Goal: Task Accomplishment & Management: Manage account settings

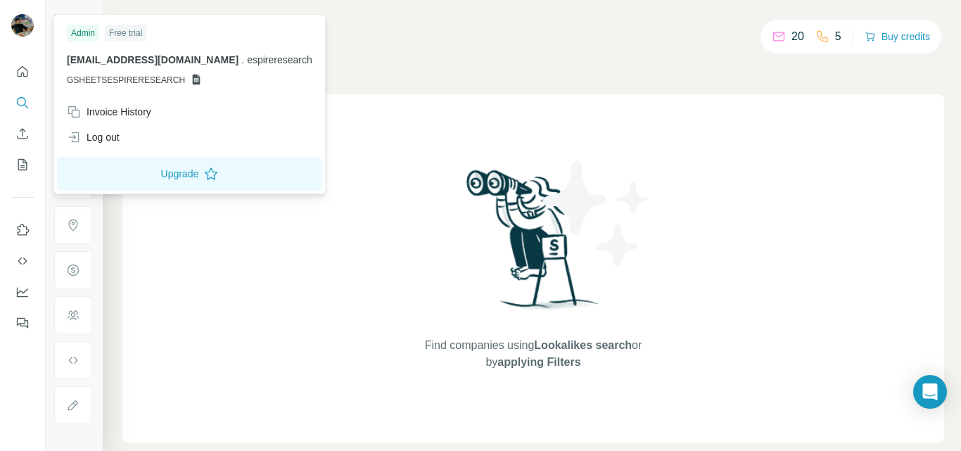
click at [24, 26] on img at bounding box center [22, 25] width 23 height 23
click at [36, 76] on div at bounding box center [22, 193] width 45 height 285
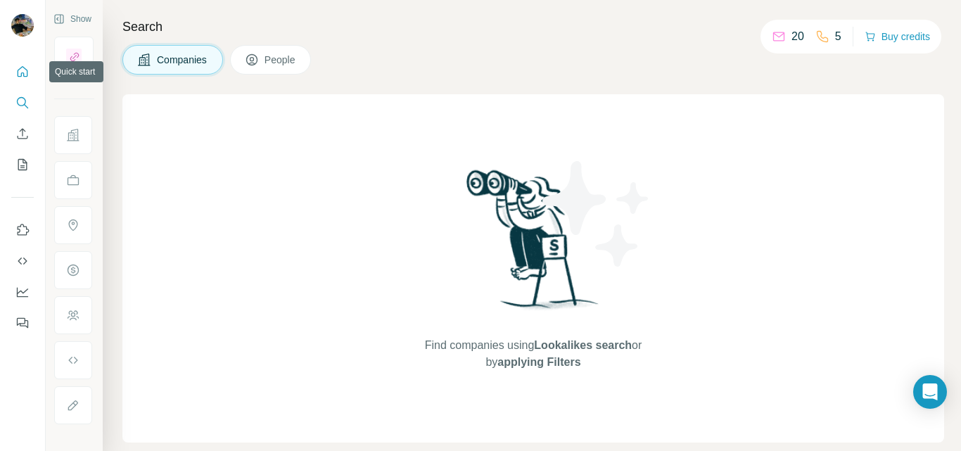
click at [25, 73] on icon "Quick start" at bounding box center [22, 72] width 14 height 14
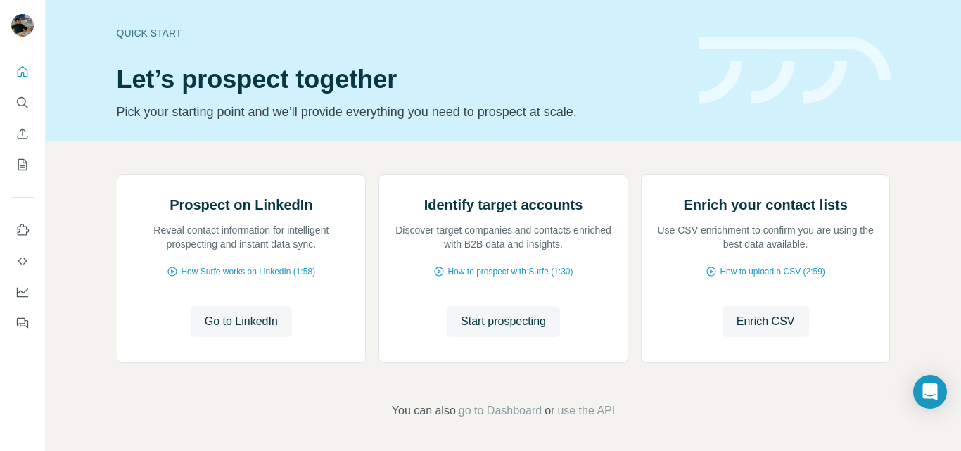
scroll to position [141, 0]
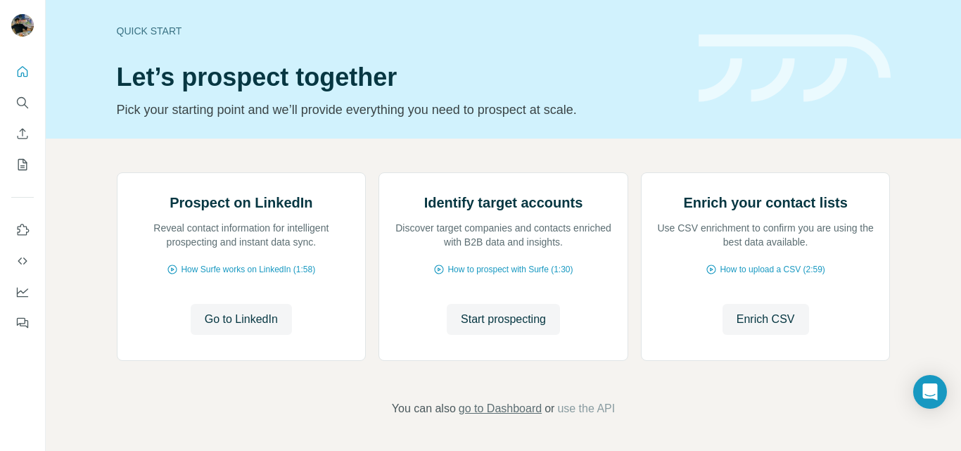
click at [475, 410] on span "go to Dashboard" at bounding box center [500, 408] width 83 height 17
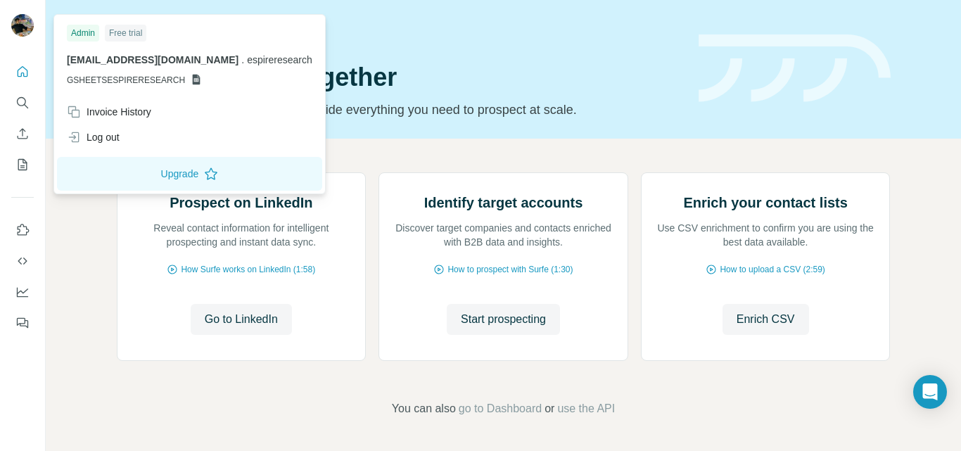
click at [23, 24] on img at bounding box center [22, 25] width 23 height 23
click at [23, 75] on icon "Quick start" at bounding box center [22, 72] width 14 height 14
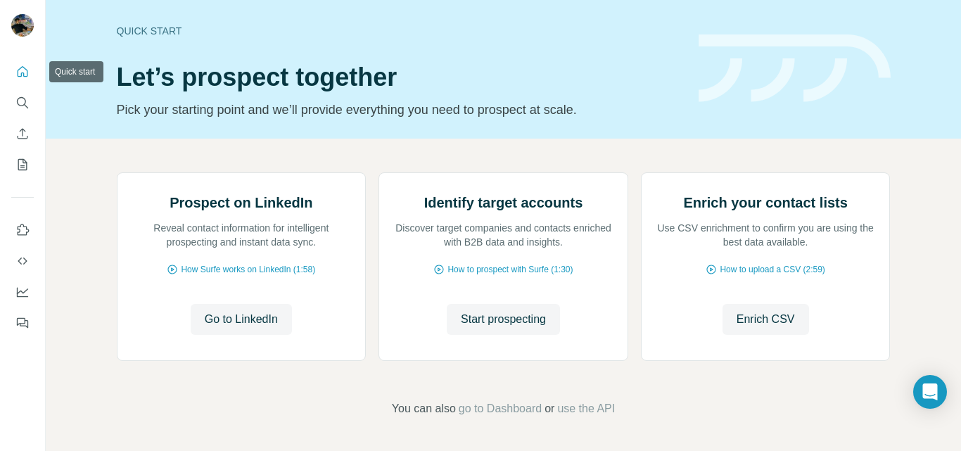
click at [23, 75] on icon "Quick start" at bounding box center [22, 72] width 14 height 14
click at [471, 406] on span "go to Dashboard" at bounding box center [500, 408] width 83 height 17
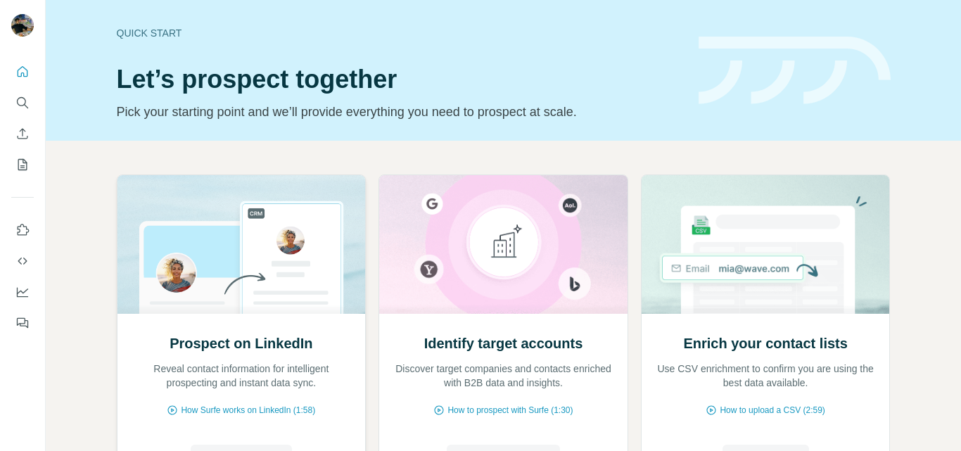
scroll to position [141, 0]
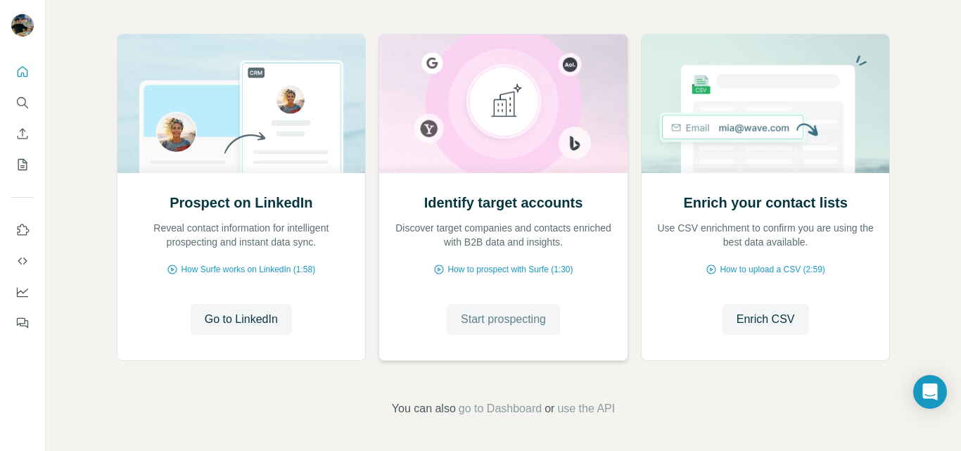
click at [504, 312] on span "Start prospecting" at bounding box center [503, 319] width 85 height 17
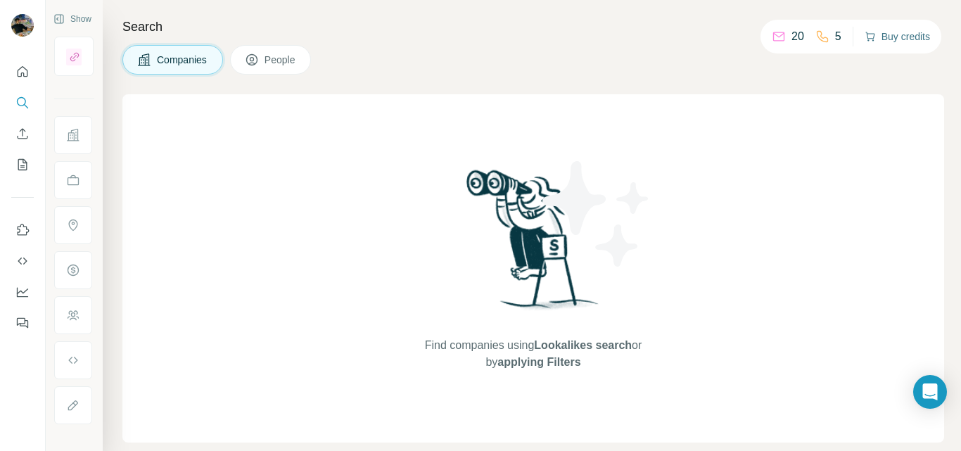
click at [906, 27] on button "Buy credits" at bounding box center [897, 37] width 65 height 20
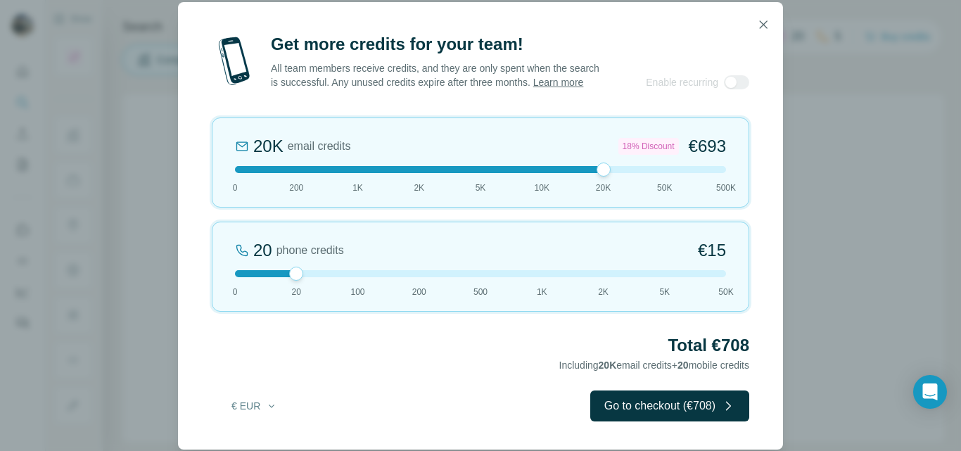
drag, startPoint x: 295, startPoint y: 172, endPoint x: 602, endPoint y: 180, distance: 306.9
click at [602, 180] on div "20K email credits 18% Discount €693 0 200 1K 2K 5K 10K 20K 50K 500K" at bounding box center [481, 163] width 538 height 90
click at [763, 20] on icon "button" at bounding box center [764, 24] width 8 height 8
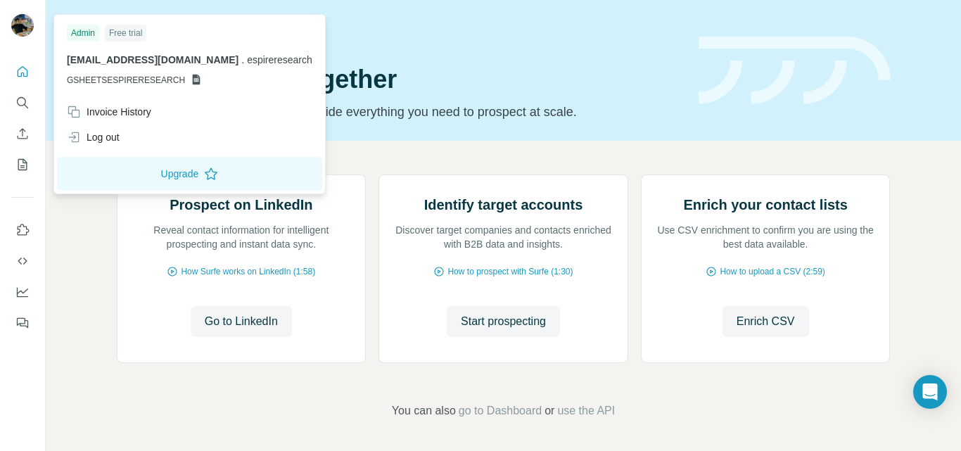
click at [183, 73] on div "espireresearch@gmail.com . espireresearch GSHEETSESPIRERESEARCH" at bounding box center [190, 70] width 246 height 34
click at [153, 80] on span "GSHEETSESPIRERESEARCH" at bounding box center [126, 80] width 118 height 13
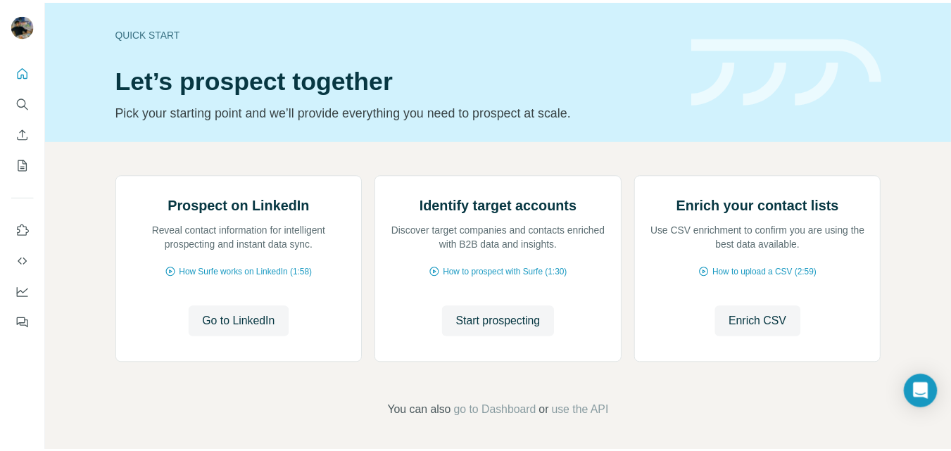
scroll to position [141, 0]
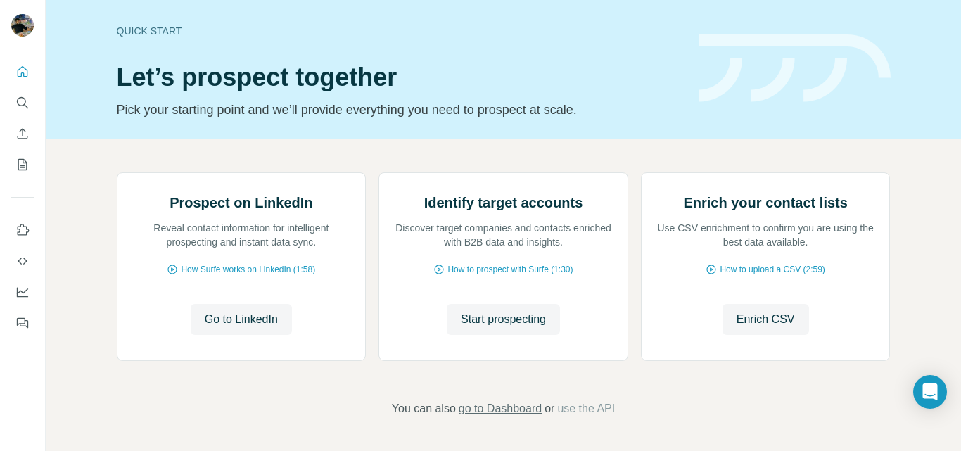
click at [507, 414] on span "go to Dashboard" at bounding box center [500, 408] width 83 height 17
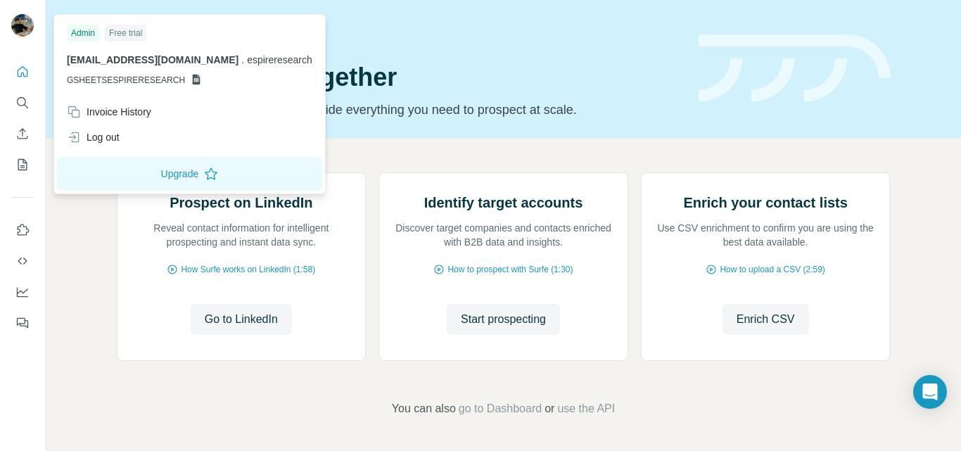
click at [20, 34] on img at bounding box center [22, 25] width 23 height 23
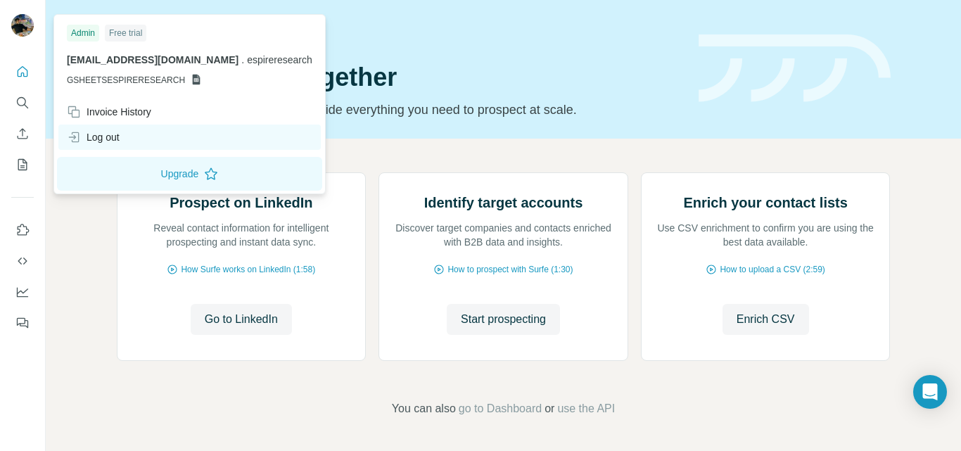
click at [111, 144] on div "Log out" at bounding box center [93, 137] width 53 height 14
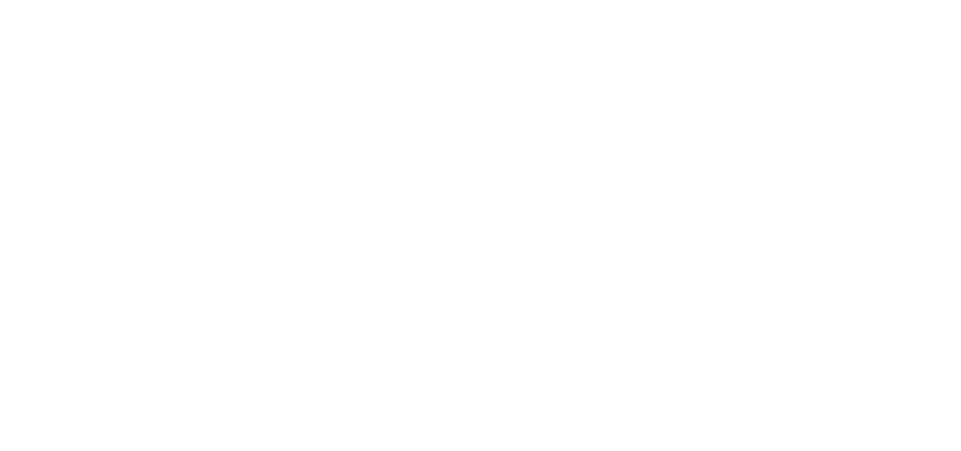
click at [111, 106] on html at bounding box center [480, 53] width 961 height 106
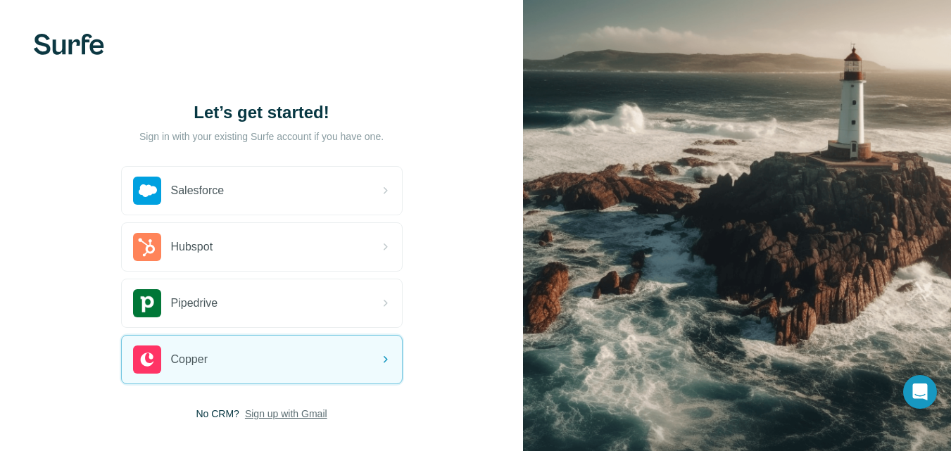
scroll to position [71, 0]
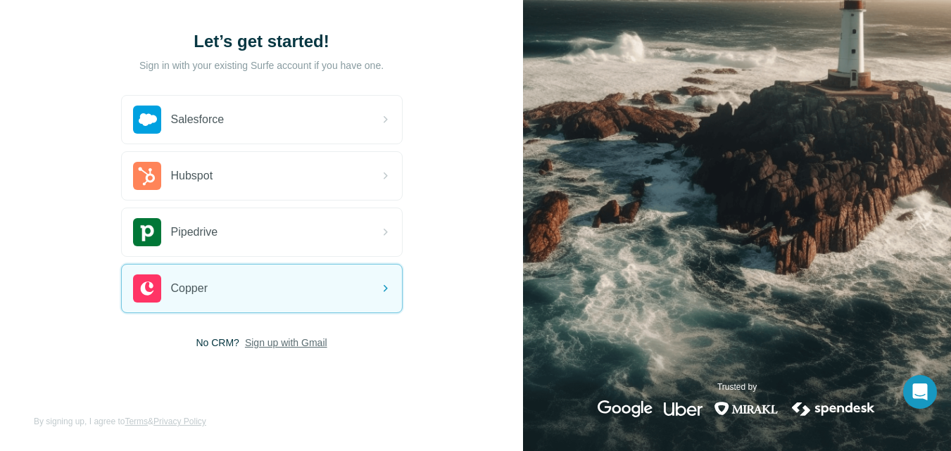
click at [287, 338] on span "Sign up with Gmail" at bounding box center [286, 343] width 82 height 14
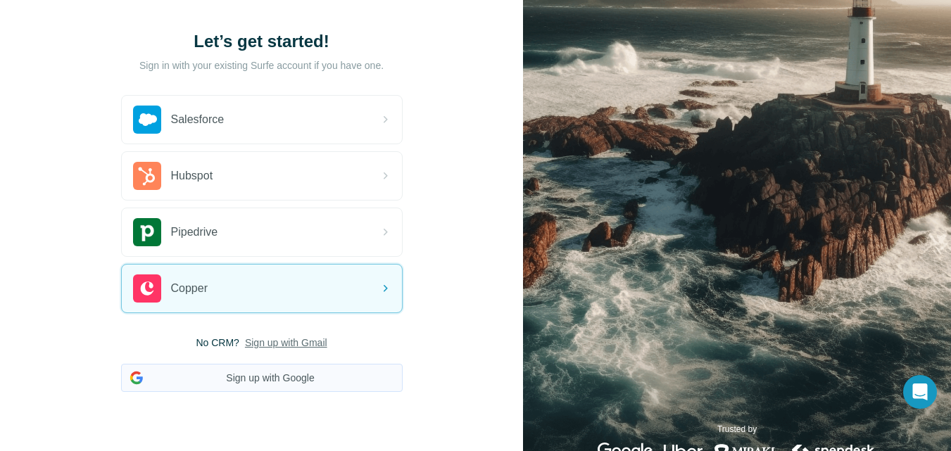
click at [288, 365] on button "Sign up with Google" at bounding box center [261, 378] width 281 height 28
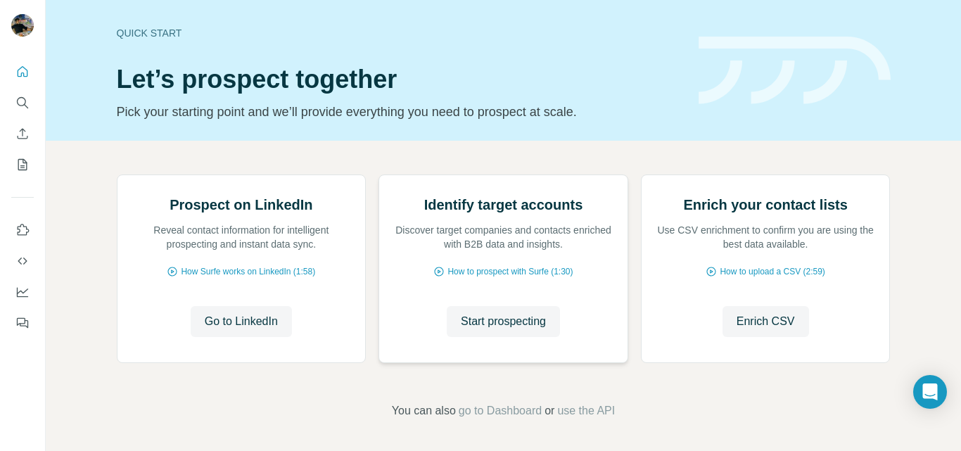
scroll to position [141, 0]
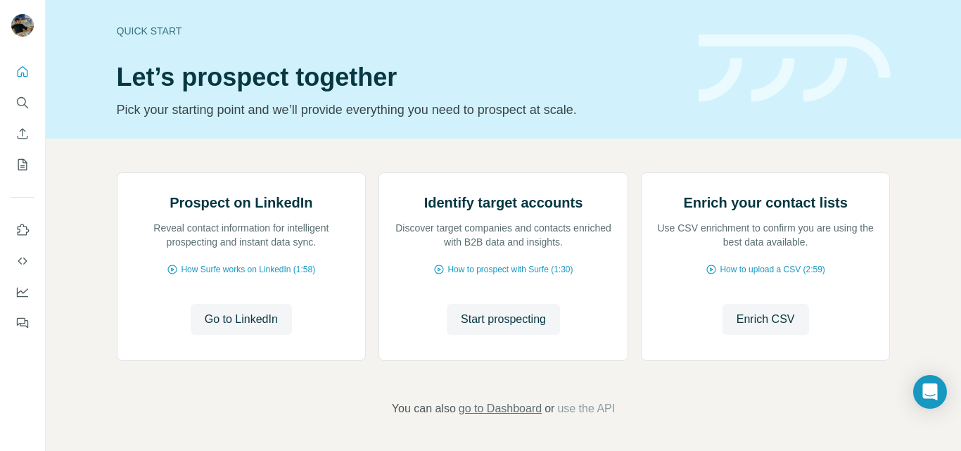
click at [520, 413] on span "go to Dashboard" at bounding box center [500, 408] width 83 height 17
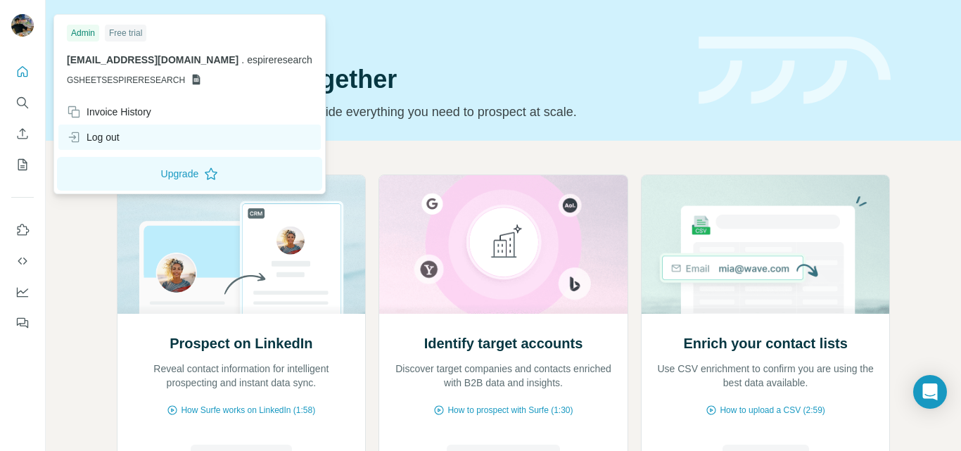
click at [151, 137] on div "Log out" at bounding box center [189, 137] width 262 height 25
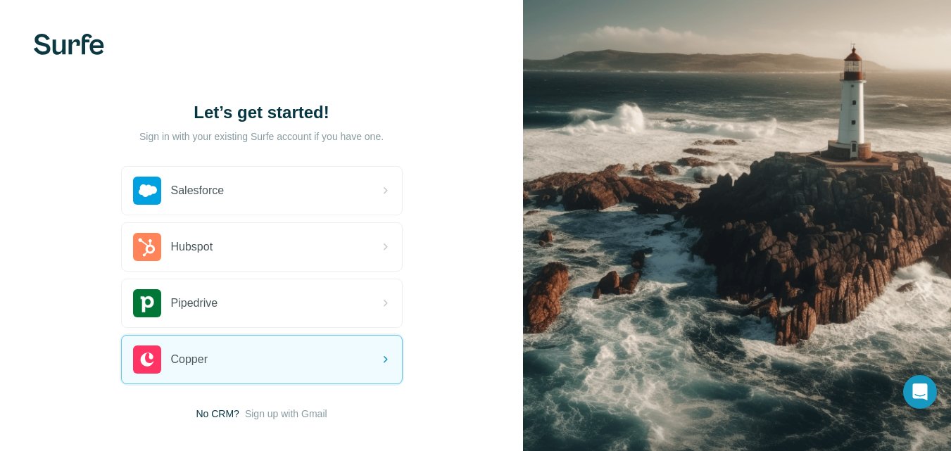
scroll to position [71, 0]
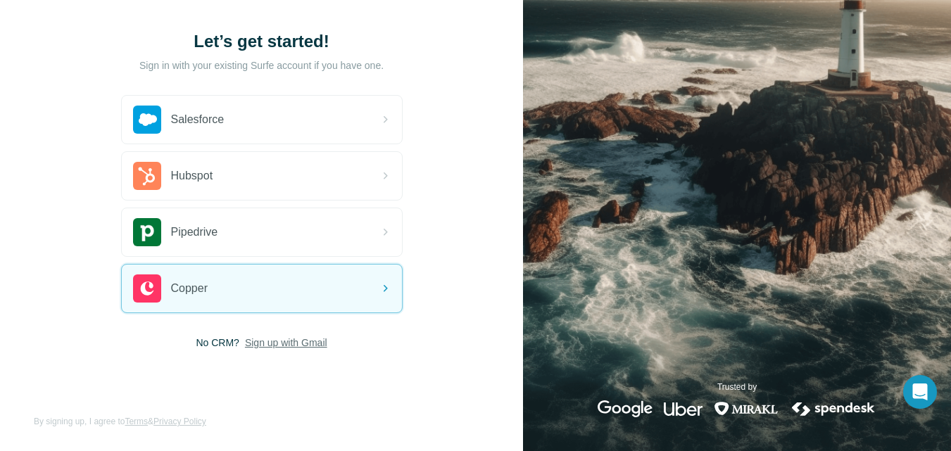
click at [284, 343] on span "Sign up with Gmail" at bounding box center [286, 343] width 82 height 14
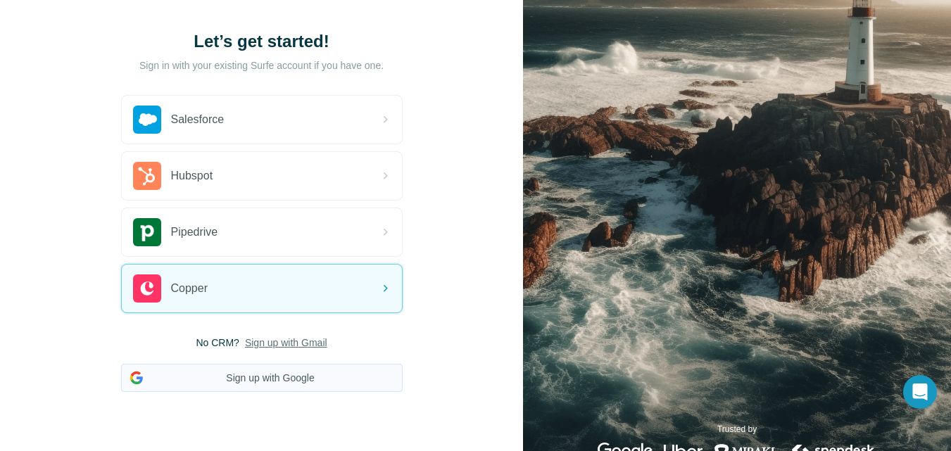
click at [286, 371] on button "Sign up with Google" at bounding box center [261, 378] width 281 height 28
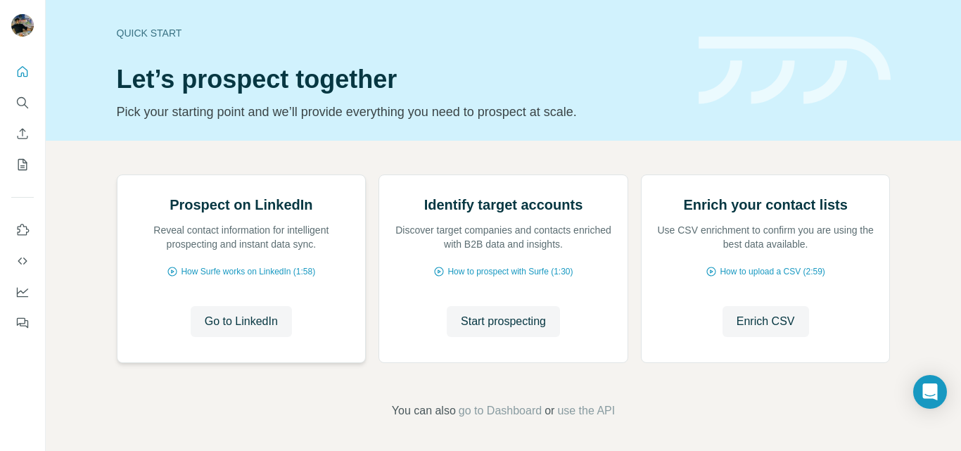
scroll to position [141, 0]
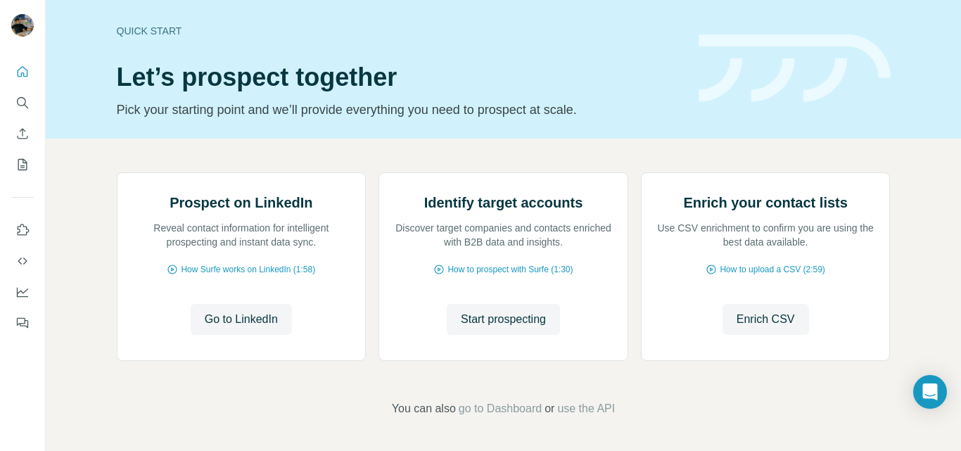
click at [485, 419] on div "Prospect on LinkedIn Reveal contact information for intelligent prospecting and…" at bounding box center [503, 295] width 915 height 312
click at [492, 408] on span "go to Dashboard" at bounding box center [500, 408] width 83 height 17
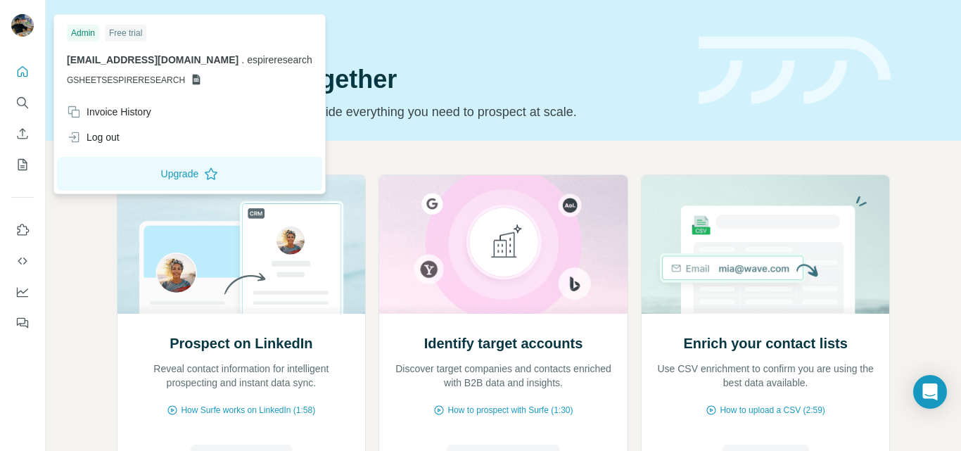
click at [121, 38] on div "Free trial" at bounding box center [126, 33] width 42 height 17
drag, startPoint x: 115, startPoint y: 37, endPoint x: 94, endPoint y: 34, distance: 21.3
click at [108, 36] on div "Free trial" at bounding box center [126, 33] width 42 height 17
click at [91, 34] on div "Admin" at bounding box center [83, 33] width 32 height 17
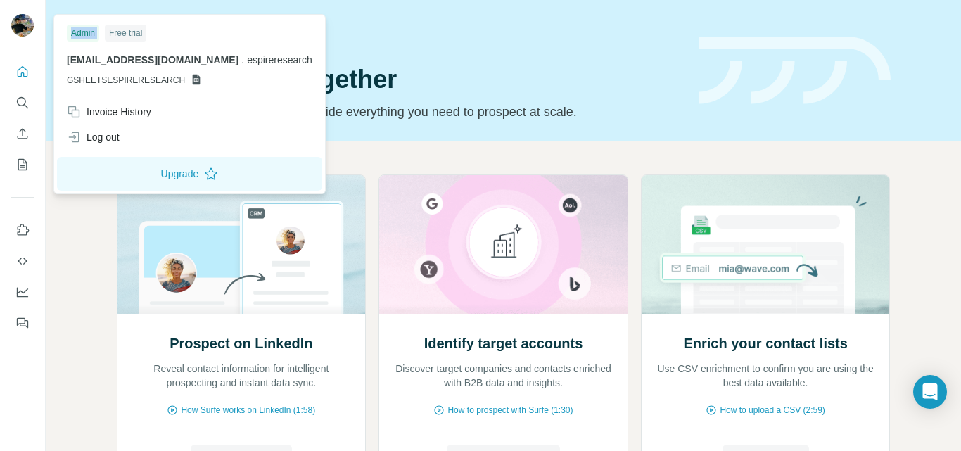
click at [91, 33] on div "Admin" at bounding box center [83, 33] width 32 height 17
click at [92, 33] on div "Admin" at bounding box center [83, 33] width 32 height 17
click at [30, 23] on img at bounding box center [22, 25] width 23 height 23
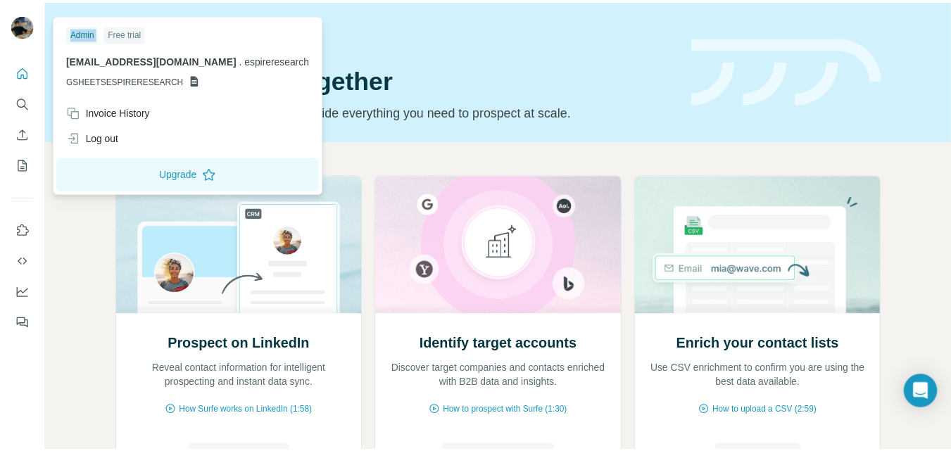
scroll to position [141, 0]
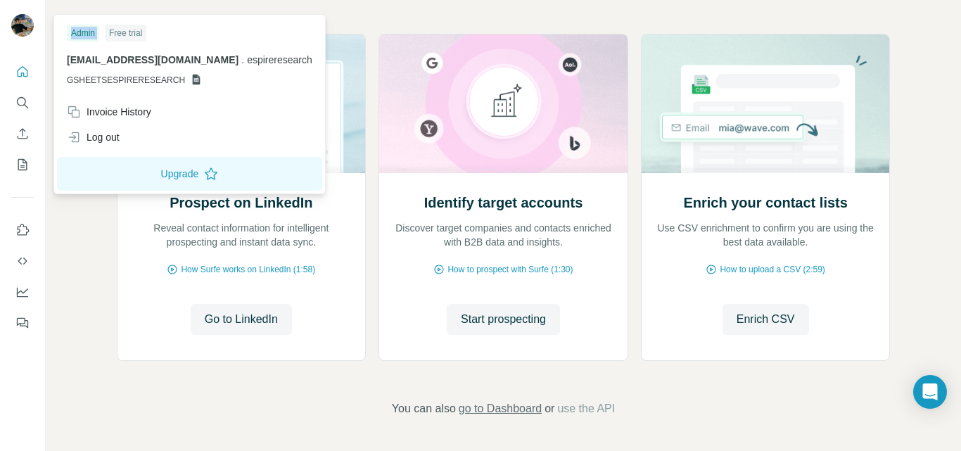
click at [500, 402] on span "go to Dashboard" at bounding box center [500, 408] width 83 height 17
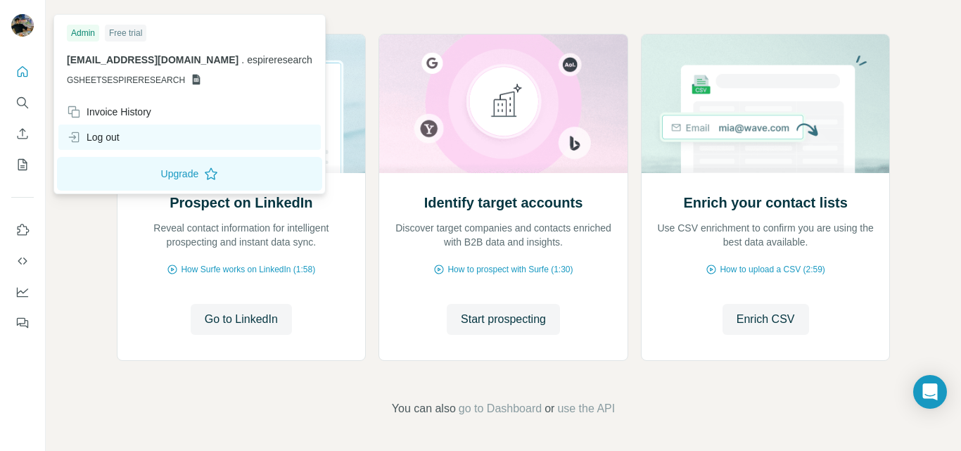
click at [118, 148] on div "Log out" at bounding box center [189, 137] width 262 height 25
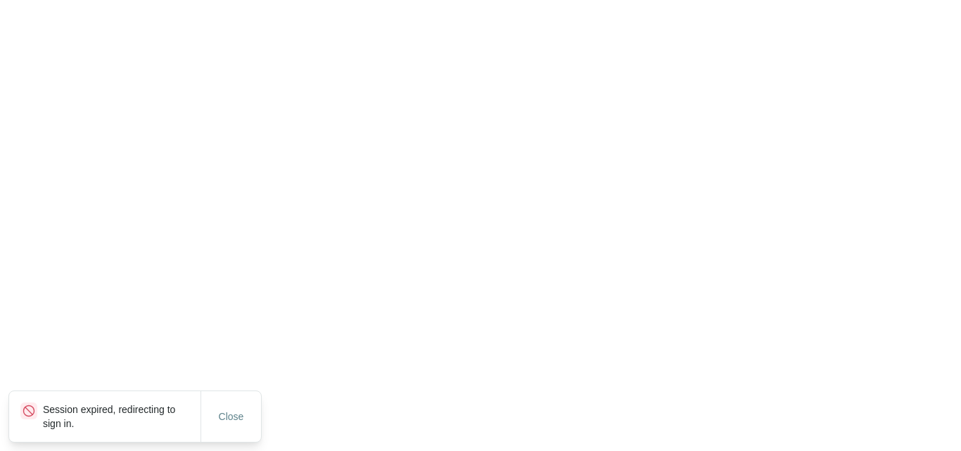
click at [122, 106] on html "Session expired, redirecting to sign in. Close" at bounding box center [480, 53] width 961 height 106
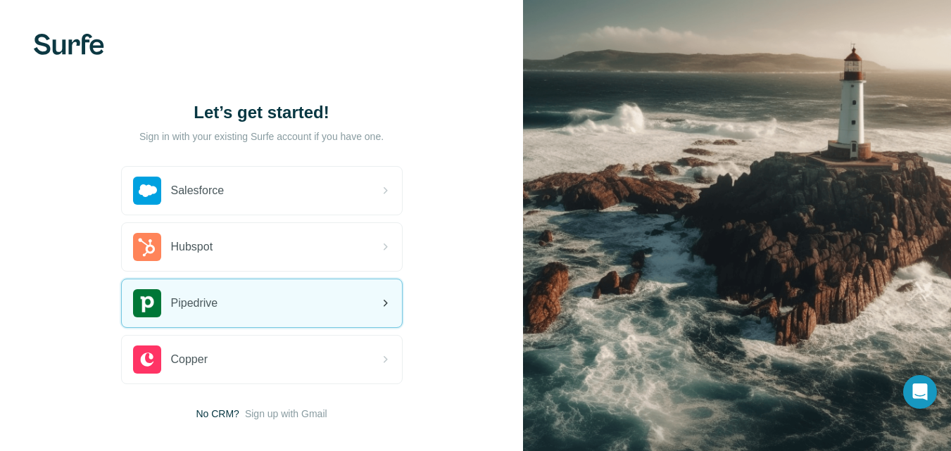
click at [334, 286] on div "Pipedrive" at bounding box center [262, 303] width 280 height 48
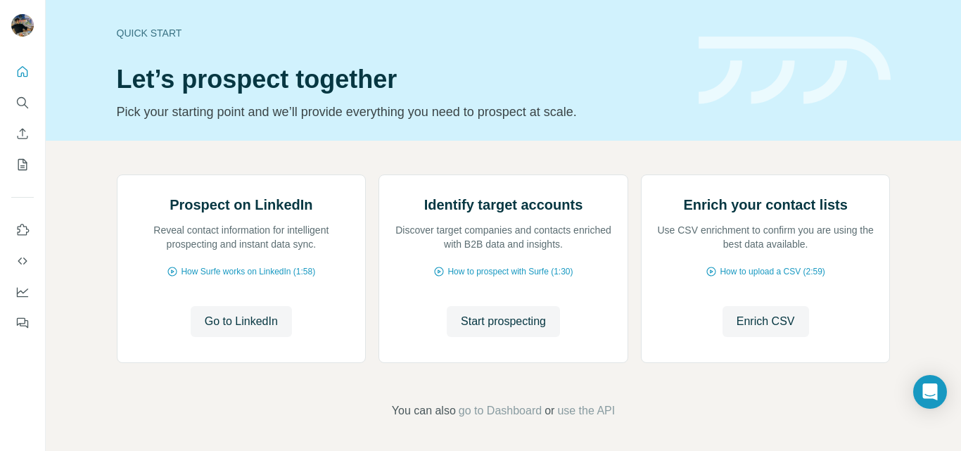
scroll to position [141, 0]
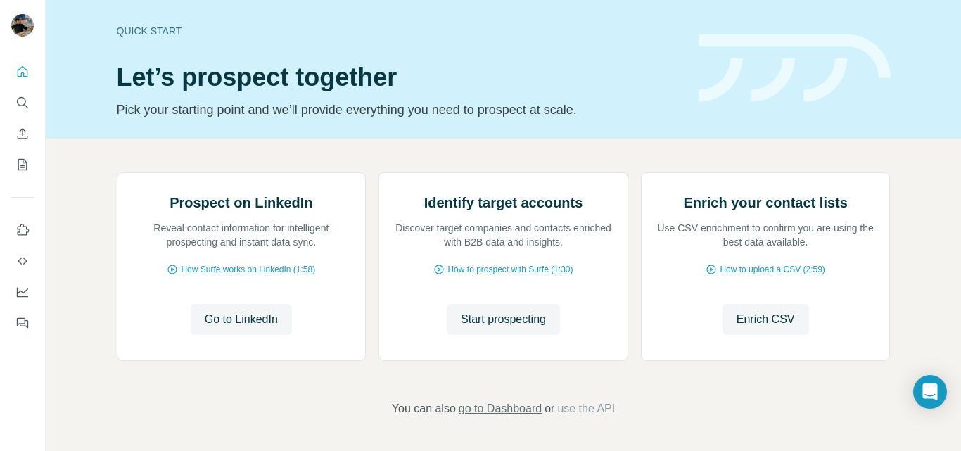
click at [531, 401] on span "go to Dashboard" at bounding box center [500, 408] width 83 height 17
